Goal: Contribute content: Add original content to the website for others to see

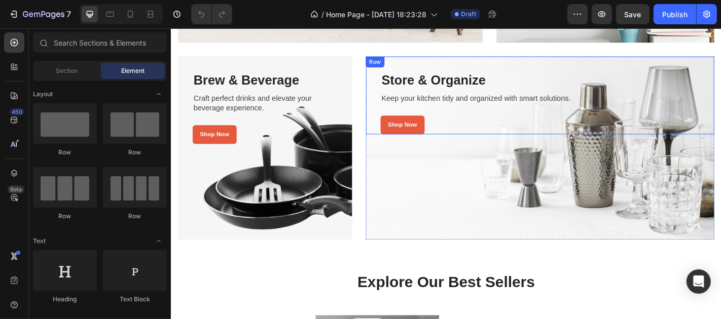
scroll to position [338, 0]
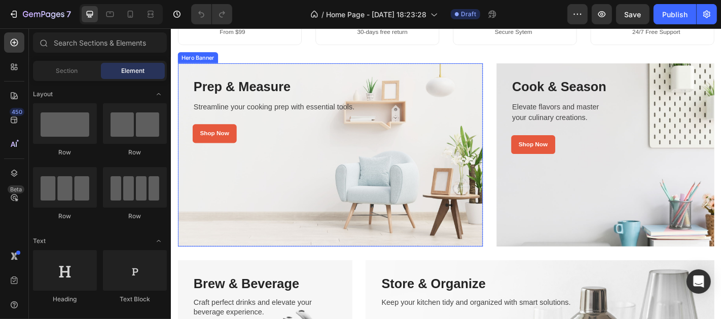
click at [308, 194] on div "Overlay" at bounding box center [346, 168] width 337 height 203
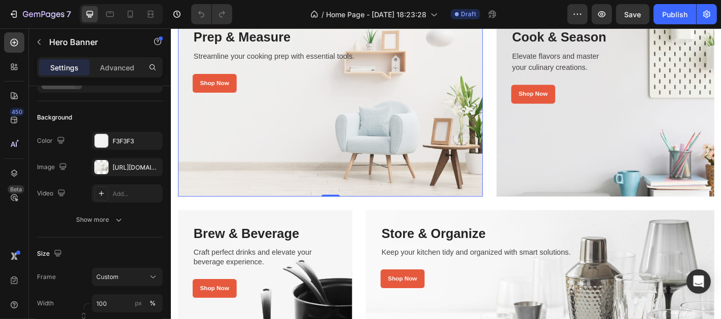
scroll to position [394, 0]
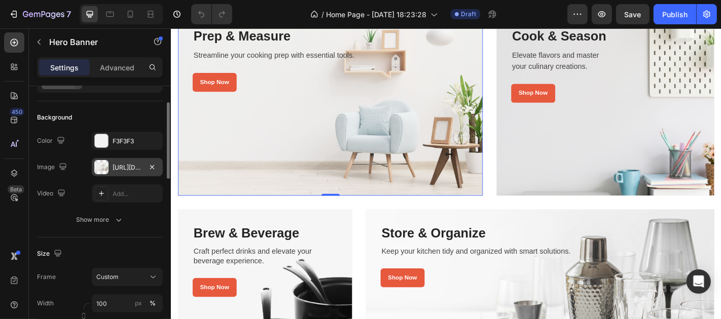
click at [119, 168] on div "[URL][DOMAIN_NAME]" at bounding box center [127, 167] width 29 height 9
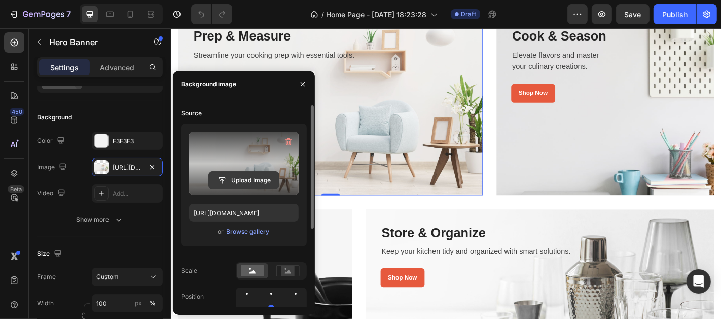
click at [240, 184] on input "file" at bounding box center [244, 180] width 70 height 17
click at [248, 180] on input "file" at bounding box center [244, 180] width 70 height 17
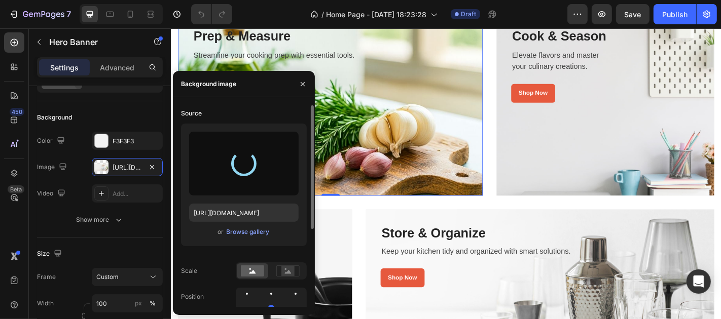
type input "[URL][DOMAIN_NAME]"
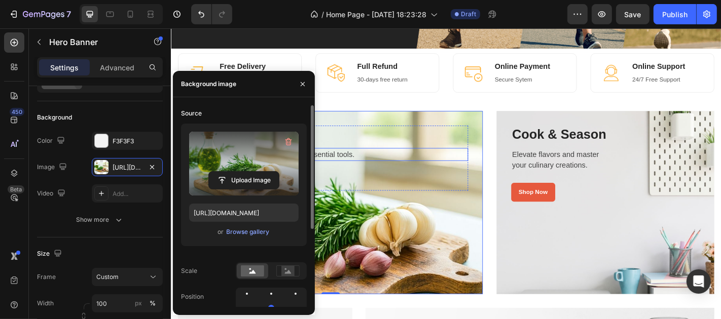
scroll to position [281, 0]
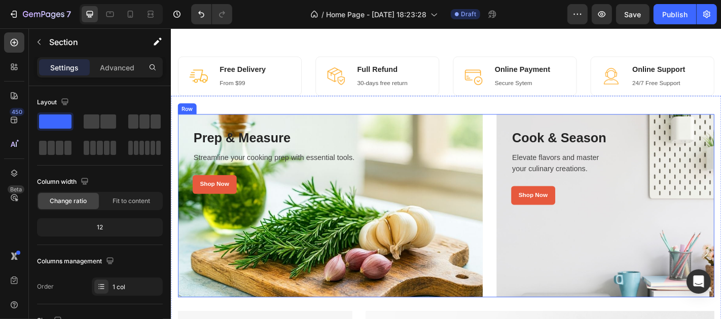
scroll to position [338, 0]
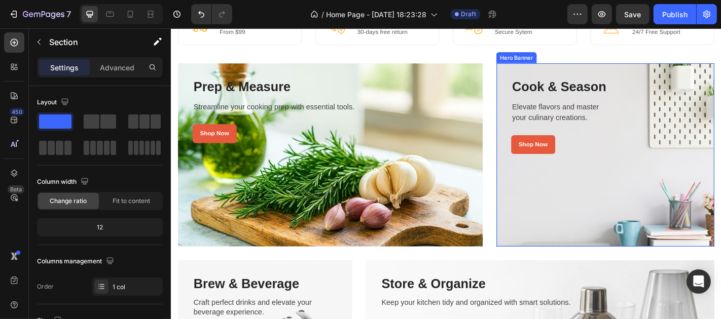
click at [606, 229] on div "Overlay" at bounding box center [650, 168] width 241 height 203
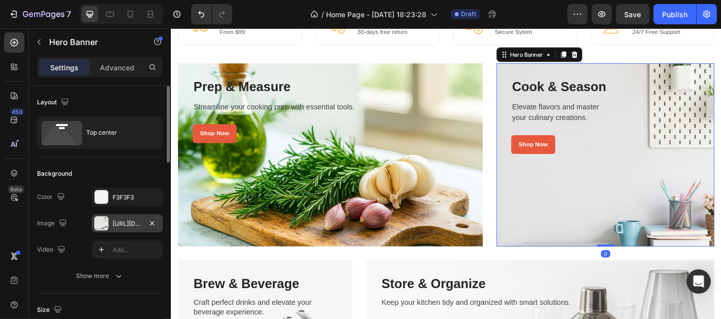
click at [123, 225] on div "[URL][DOMAIN_NAME]" at bounding box center [127, 224] width 29 height 9
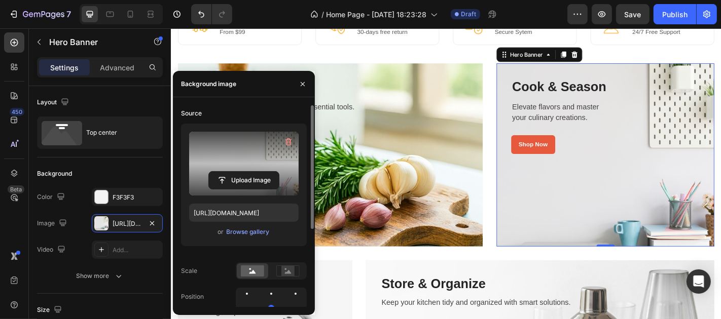
click at [237, 165] on label at bounding box center [243, 164] width 109 height 64
click at [237, 172] on input "file" at bounding box center [244, 180] width 70 height 17
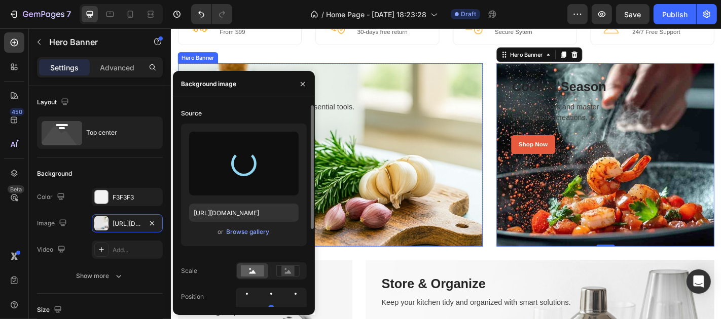
type input "[URL][DOMAIN_NAME]"
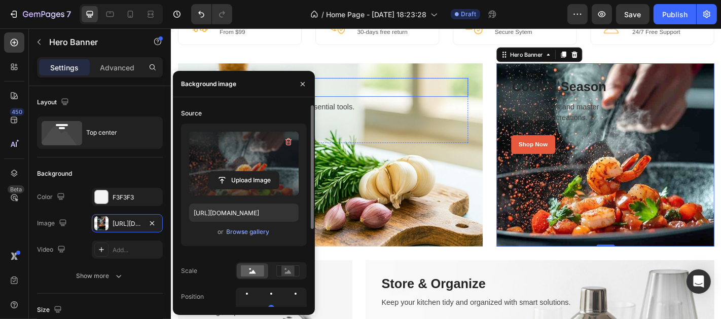
click at [431, 87] on h3 "Prep & Measure" at bounding box center [346, 93] width 305 height 20
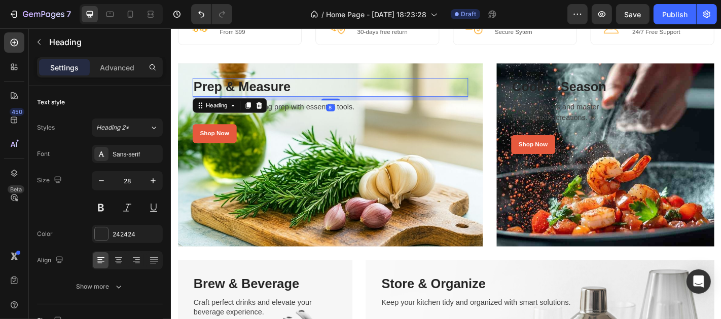
click at [254, 94] on h3 "Prep & Measure" at bounding box center [346, 93] width 305 height 20
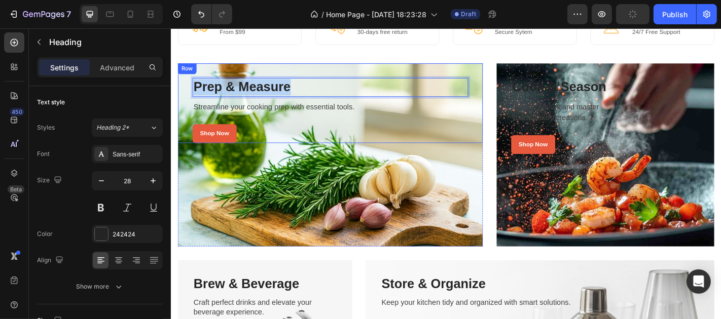
drag, startPoint x: 305, startPoint y: 92, endPoint x: 188, endPoint y: 92, distance: 117.1
click at [188, 92] on div "Prep & Measure Heading 8 Streamline your cooking prep with essential tools. Tex…" at bounding box center [346, 111] width 337 height 88
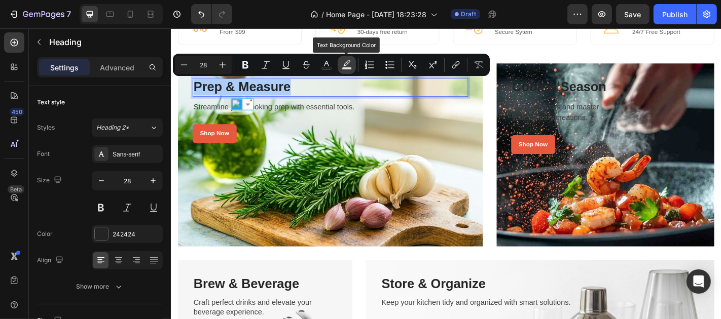
click at [346, 62] on icon "Editor contextual toolbar" at bounding box center [346, 63] width 7 height 6
type input "000000"
type input "77"
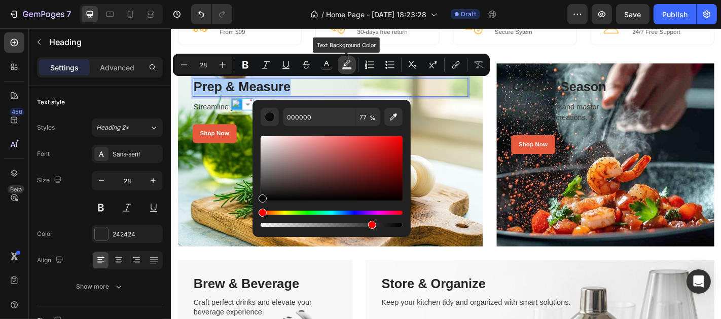
click at [346, 62] on icon "Editor contextual toolbar" at bounding box center [346, 63] width 7 height 6
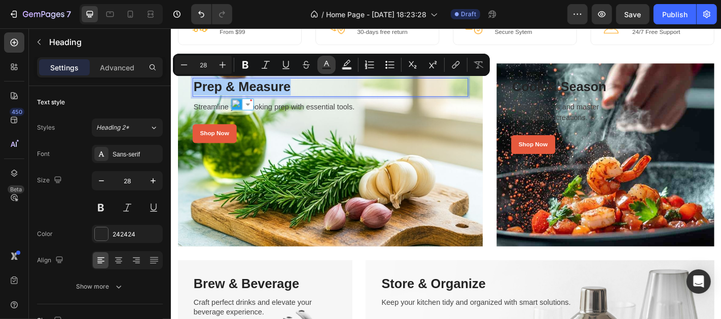
click at [323, 62] on icon "Editor contextual toolbar" at bounding box center [326, 65] width 10 height 10
type input "242424"
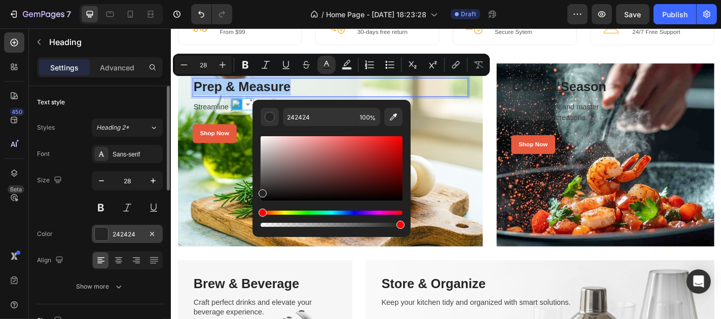
click at [103, 234] on div at bounding box center [101, 234] width 13 height 13
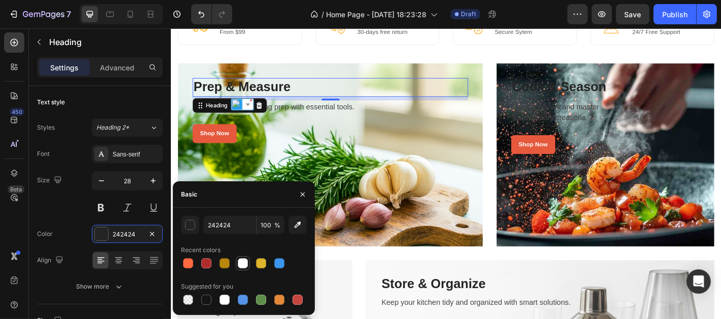
click at [241, 264] on div at bounding box center [243, 264] width 10 height 10
click at [191, 266] on div at bounding box center [188, 264] width 10 height 10
click at [206, 299] on div at bounding box center [206, 300] width 10 height 10
type input "151515"
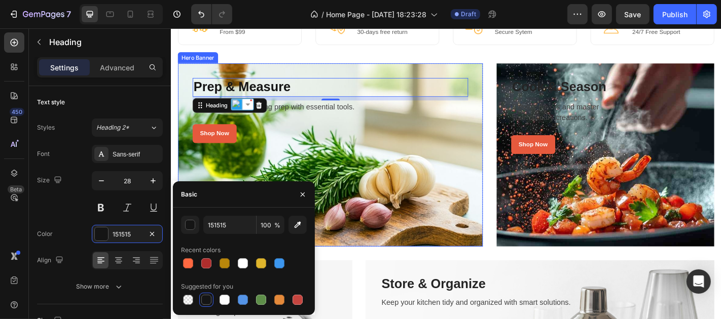
click at [350, 153] on div "Shop Now Button" at bounding box center [346, 144] width 305 height 21
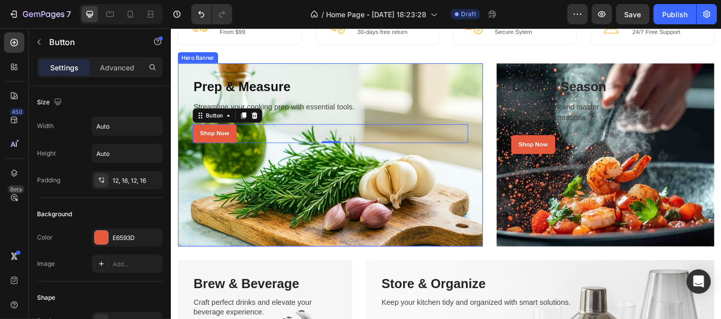
click at [436, 187] on div "Overlay" at bounding box center [346, 168] width 337 height 203
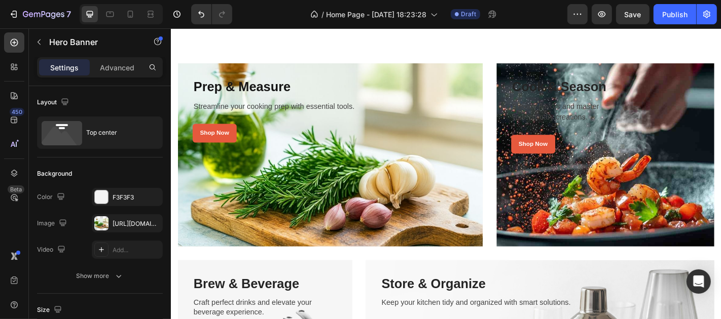
scroll to position [394, 0]
